Goal: Information Seeking & Learning: Check status

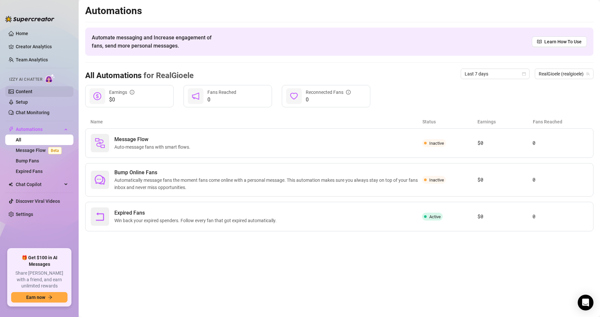
click at [17, 93] on link "Content" at bounding box center [24, 91] width 17 height 5
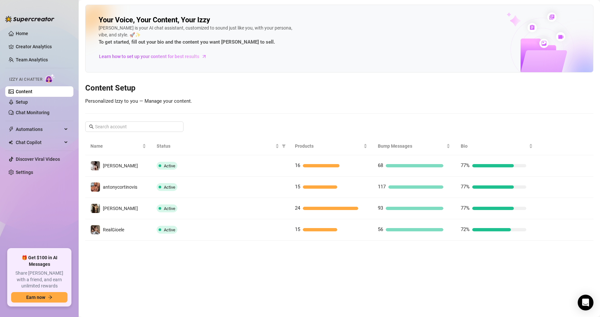
click at [57, 41] on ul "Home Creator Analytics Team Analytics Izzy AI Chatter Content Setup Chat Monito…" at bounding box center [39, 136] width 68 height 220
click at [56, 43] on link "Creator Analytics" at bounding box center [42, 46] width 52 height 10
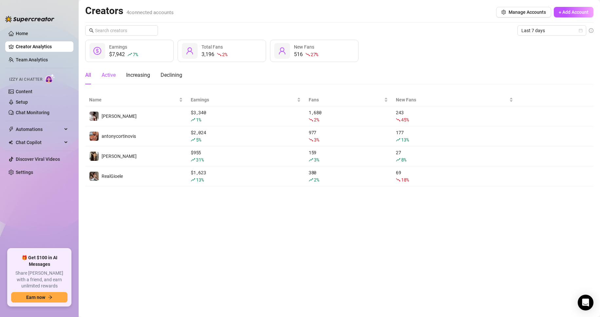
click at [110, 75] on div "Active" at bounding box center [109, 75] width 14 height 8
click at [140, 73] on div "Increasing" at bounding box center [138, 75] width 24 height 8
click at [164, 73] on div "Declining" at bounding box center [172, 75] width 22 height 8
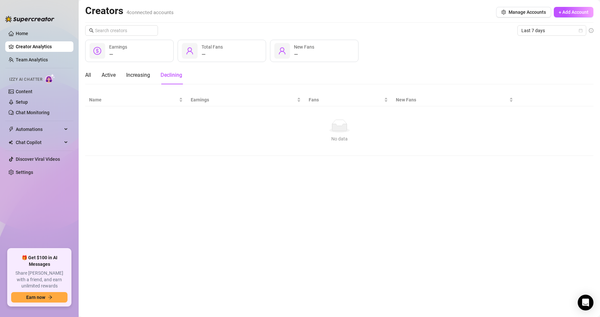
click at [120, 77] on div "All Active Increasing Declining" at bounding box center [133, 75] width 97 height 18
click at [102, 72] on div "Active" at bounding box center [109, 75] width 14 height 8
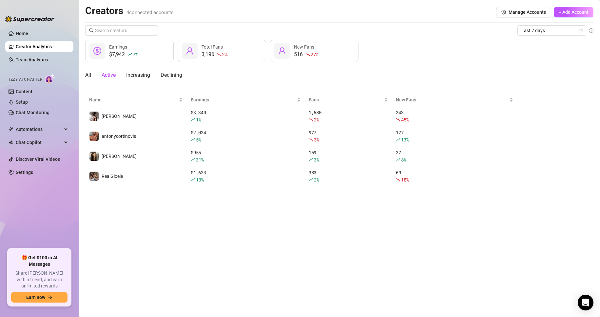
click at [109, 73] on div "Active" at bounding box center [109, 75] width 14 height 8
click at [137, 74] on div "Increasing" at bounding box center [138, 75] width 24 height 8
click at [94, 74] on div "All Active Increasing Declining" at bounding box center [133, 75] width 97 height 18
click at [39, 110] on link "Chat Monitoring" at bounding box center [33, 112] width 34 height 5
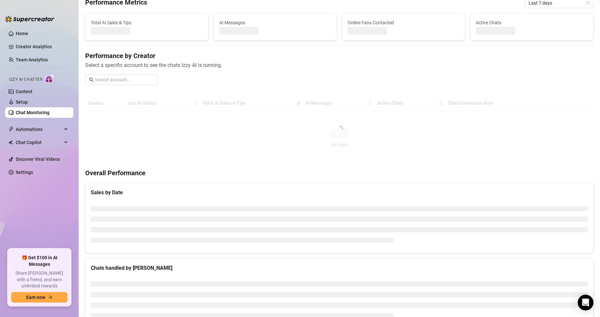
scroll to position [33, 0]
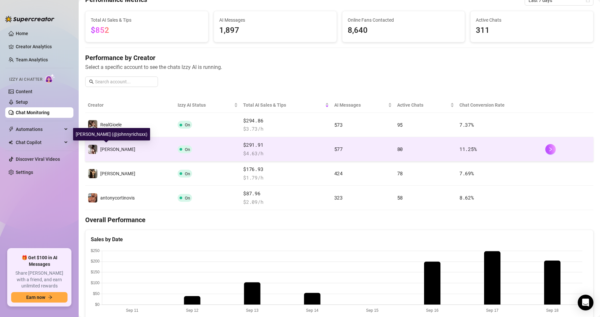
click at [119, 147] on span "[PERSON_NAME]" at bounding box center [117, 149] width 35 height 5
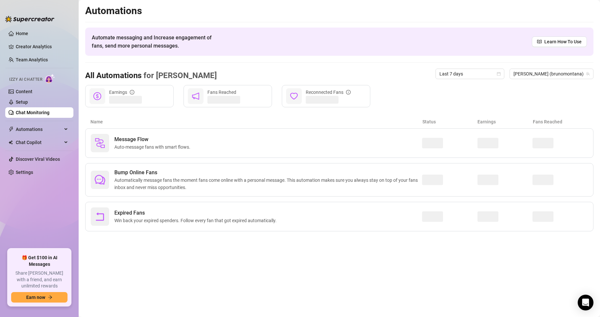
click at [31, 113] on link "Chat Monitoring" at bounding box center [33, 112] width 34 height 5
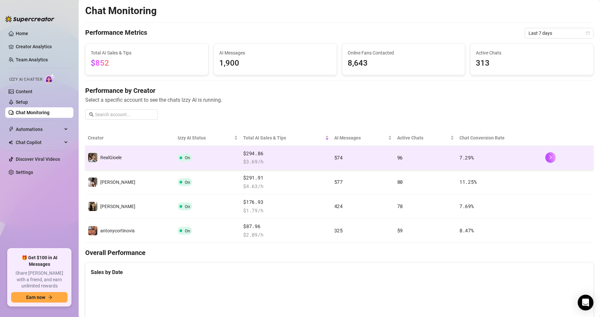
click at [260, 153] on span "$294.86" at bounding box center [286, 153] width 86 height 8
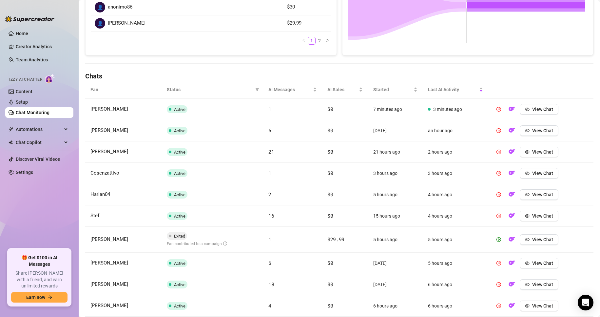
scroll to position [204, 0]
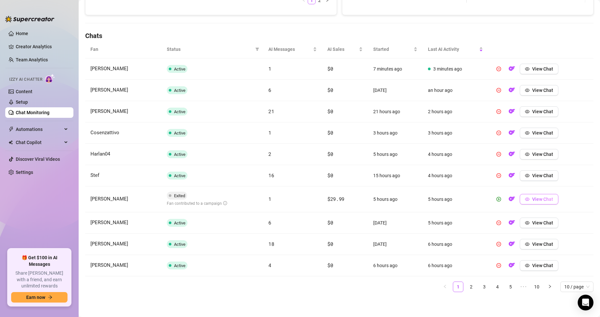
click at [525, 197] on icon "eye" at bounding box center [527, 199] width 5 height 5
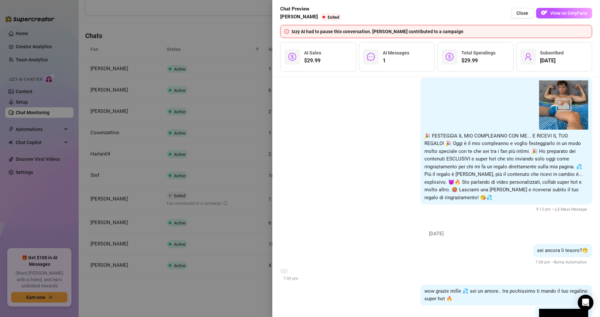
scroll to position [245, 0]
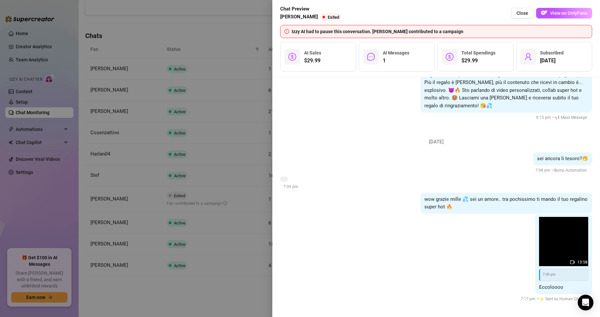
click at [236, 182] on div at bounding box center [300, 158] width 600 height 317
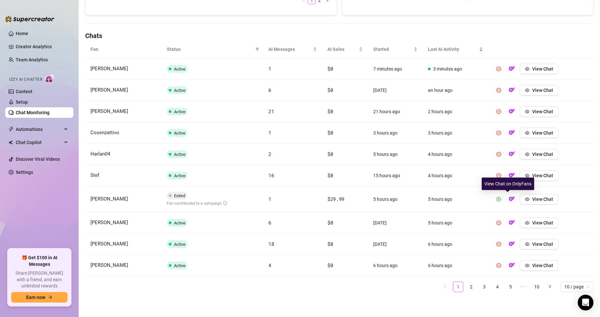
click at [497, 198] on icon "play-circle" at bounding box center [499, 199] width 5 height 5
click at [467, 285] on link "2" at bounding box center [471, 287] width 10 height 10
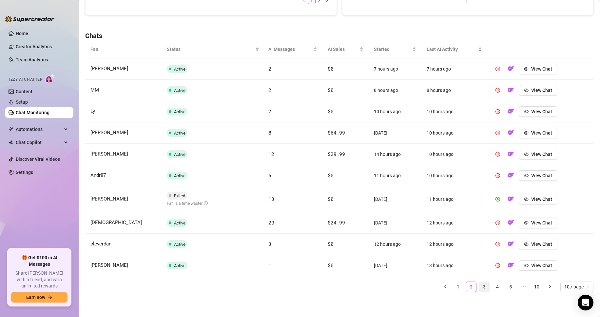
click at [480, 286] on link "3" at bounding box center [485, 287] width 10 height 10
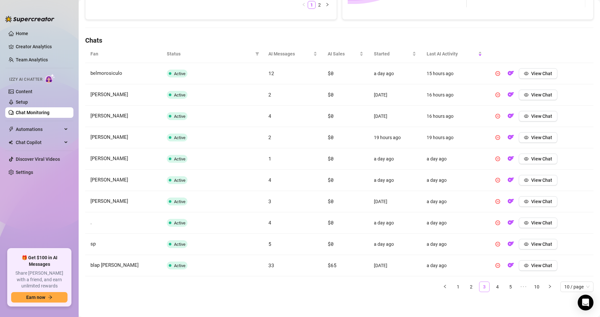
scroll to position [199, 0]
click at [493, 288] on link "4" at bounding box center [498, 287] width 10 height 10
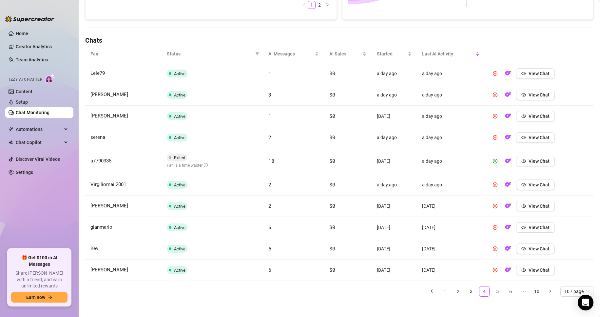
click at [30, 110] on link "Chat Monitoring" at bounding box center [33, 112] width 34 height 5
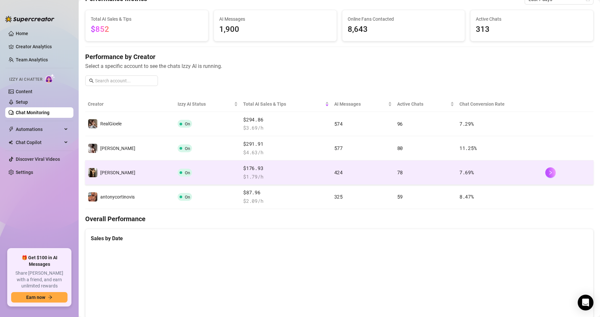
scroll to position [35, 0]
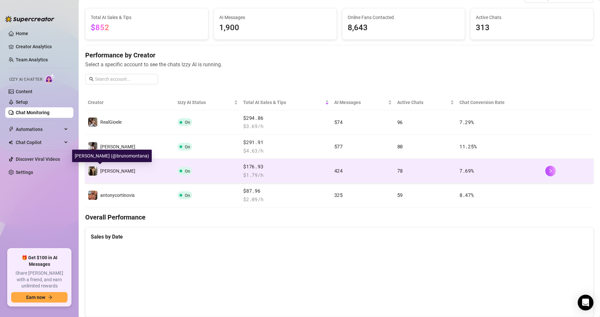
click at [106, 171] on span "[PERSON_NAME]" at bounding box center [117, 170] width 35 height 5
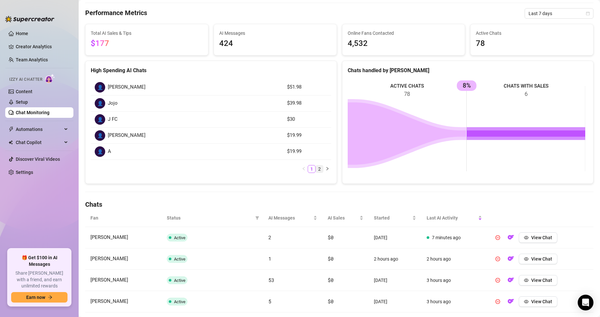
click at [316, 170] on link "2" at bounding box center [319, 168] width 7 height 7
click at [308, 104] on link "1" at bounding box center [311, 104] width 7 height 7
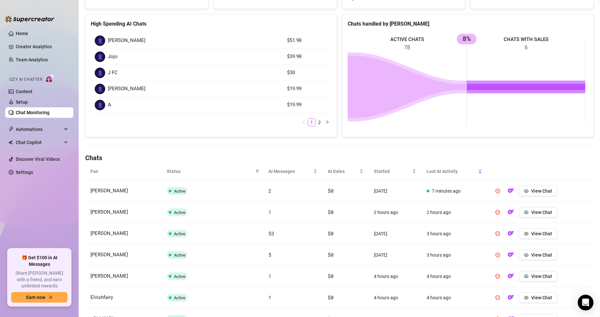
scroll to position [101, 0]
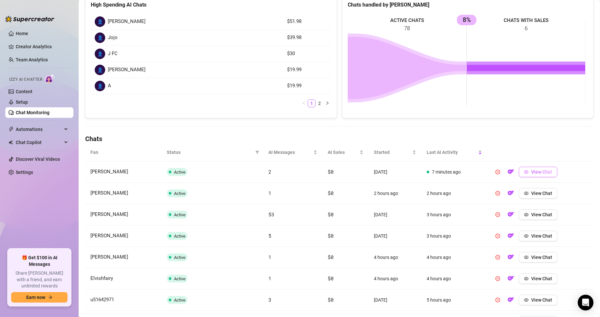
click at [531, 175] on button "View Chat" at bounding box center [538, 172] width 39 height 10
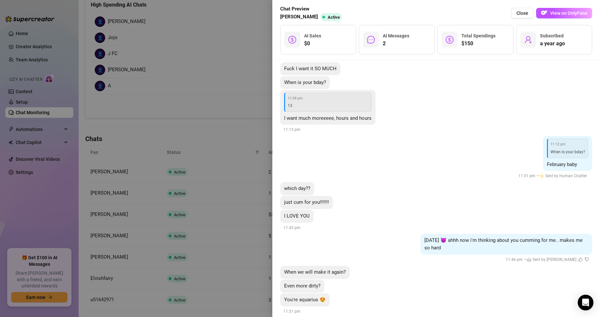
scroll to position [1367, 0]
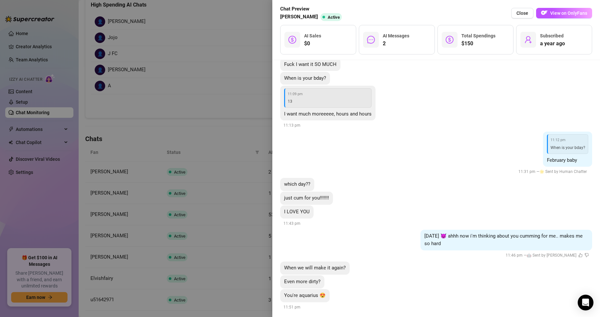
click at [238, 147] on div at bounding box center [300, 158] width 600 height 317
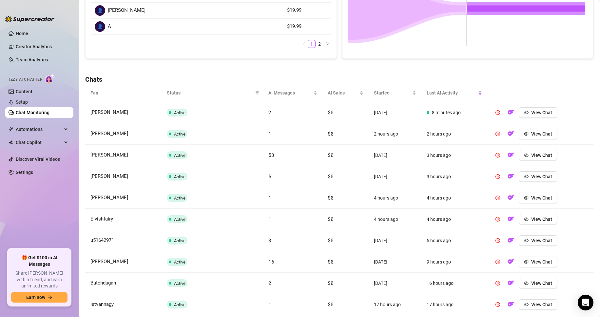
scroll to position [199, 0]
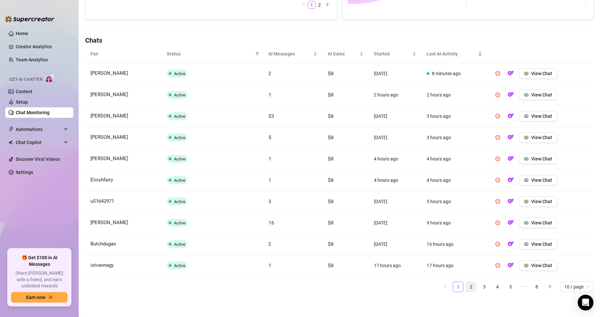
click at [468, 287] on link "2" at bounding box center [471, 287] width 10 height 10
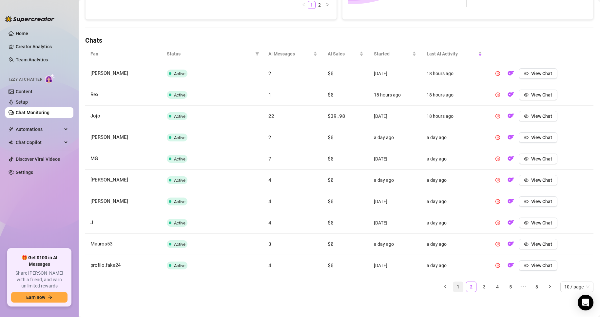
click at [453, 285] on link "1" at bounding box center [458, 287] width 10 height 10
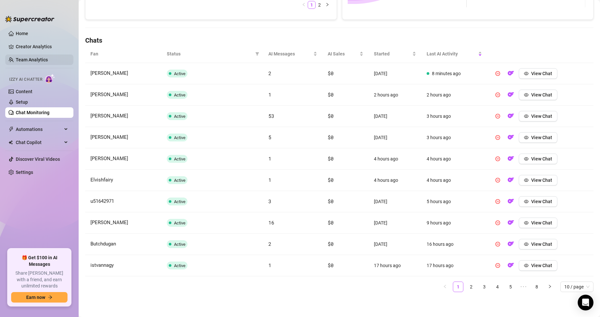
click at [30, 57] on link "Team Analytics" at bounding box center [32, 59] width 32 height 5
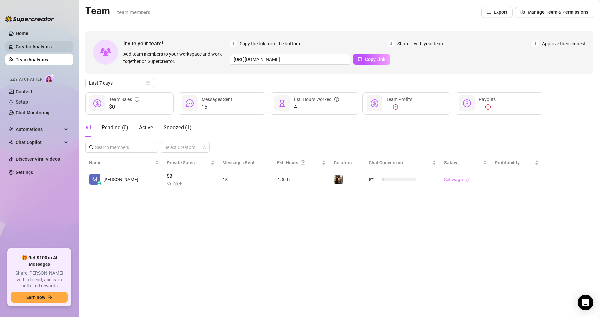
click at [50, 50] on link "Creator Analytics" at bounding box center [42, 46] width 52 height 10
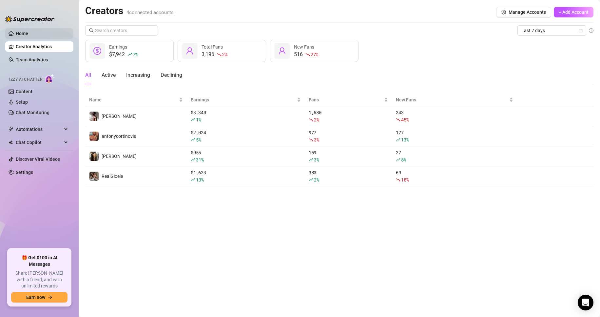
click at [28, 33] on link "Home" at bounding box center [22, 33] width 12 height 5
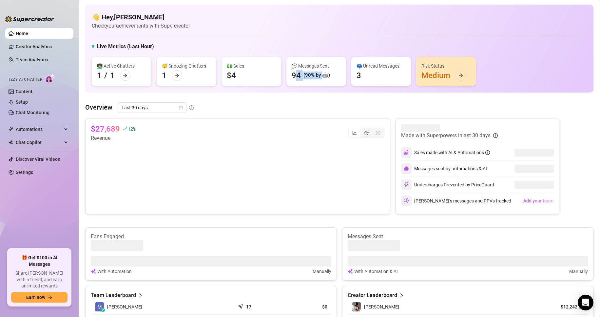
drag, startPoint x: 324, startPoint y: 77, endPoint x: 298, endPoint y: 73, distance: 26.6
click at [298, 73] on div "94 (90% by 🤖)" at bounding box center [311, 75] width 38 height 10
click at [291, 72] on div "💬 Messages Sent 94 (90% by 🤖)" at bounding box center [316, 71] width 60 height 29
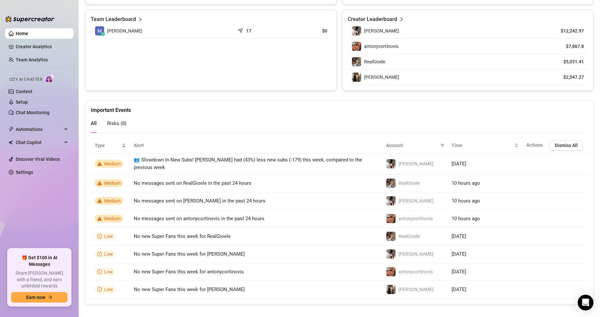
scroll to position [283, 0]
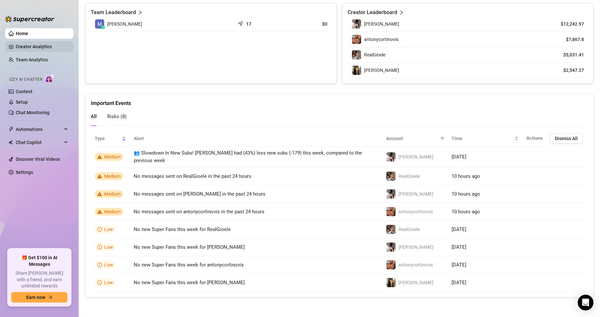
click at [31, 45] on link "Creator Analytics" at bounding box center [42, 46] width 52 height 10
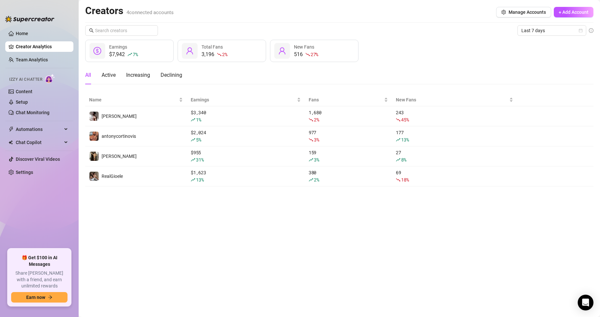
click at [32, 53] on ul "Home Creator Analytics Team Analytics Izzy AI Chatter Content Setup Chat Monito…" at bounding box center [39, 136] width 68 height 220
click at [20, 31] on link "Home" at bounding box center [22, 33] width 12 height 5
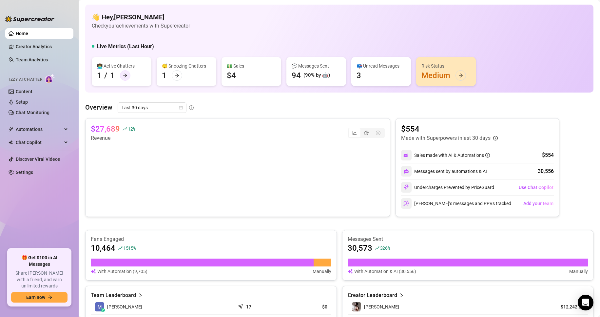
click at [128, 72] on div at bounding box center [125, 75] width 10 height 10
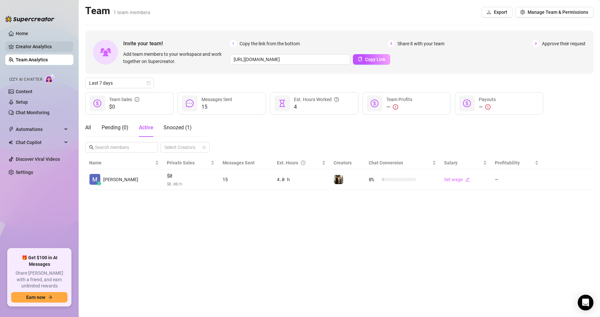
click at [37, 45] on link "Creator Analytics" at bounding box center [42, 46] width 52 height 10
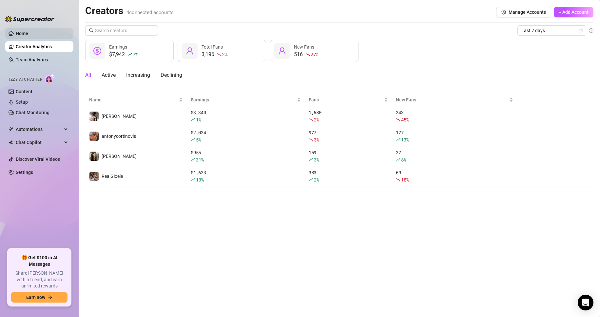
click at [28, 35] on link "Home" at bounding box center [22, 33] width 12 height 5
